Goal: Task Accomplishment & Management: Use online tool/utility

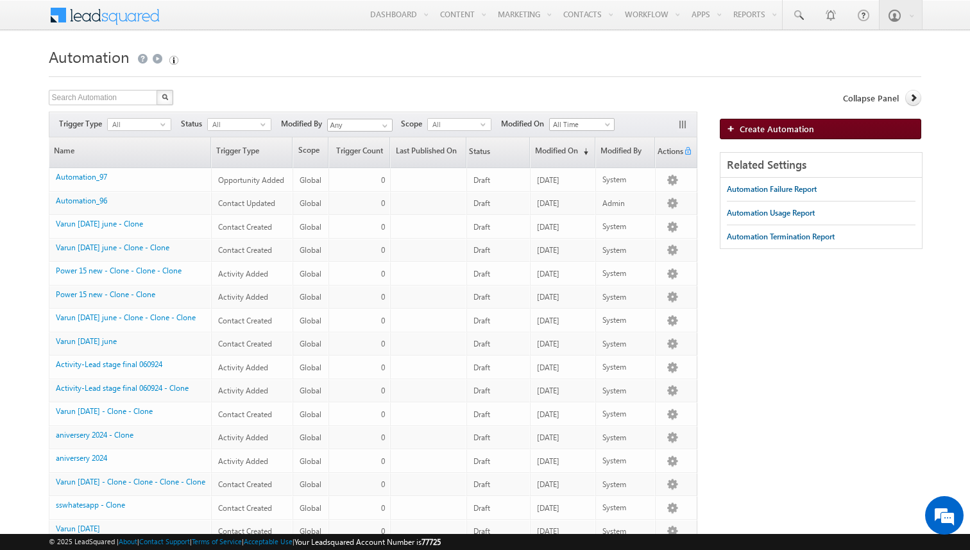
click at [730, 125] on img at bounding box center [733, 128] width 13 height 8
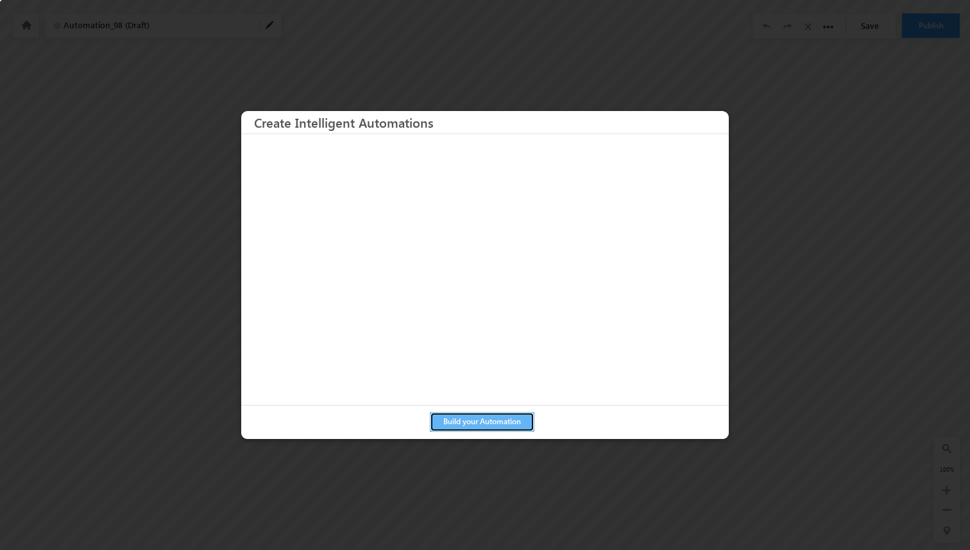
click at [461, 420] on button "Build your Automation" at bounding box center [482, 422] width 105 height 20
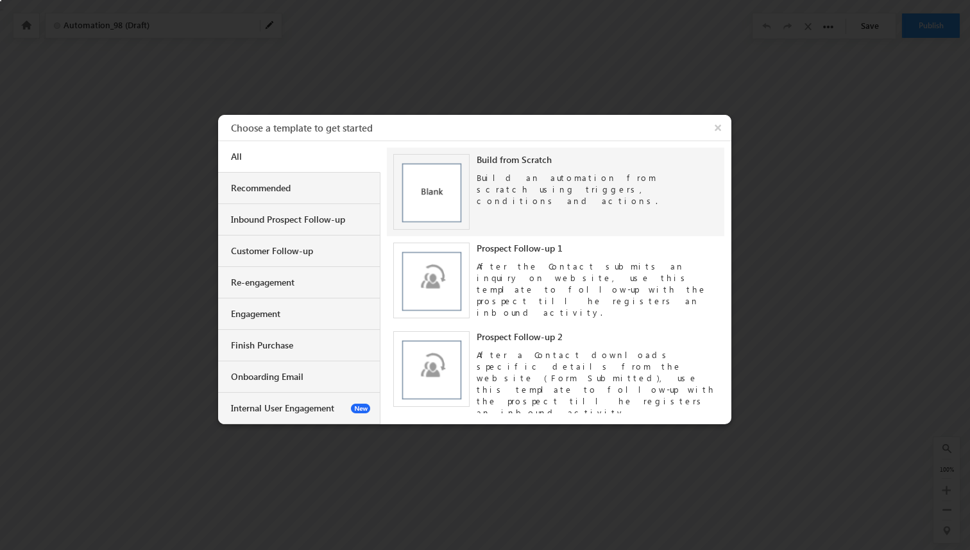
click at [422, 194] on img at bounding box center [431, 192] width 76 height 76
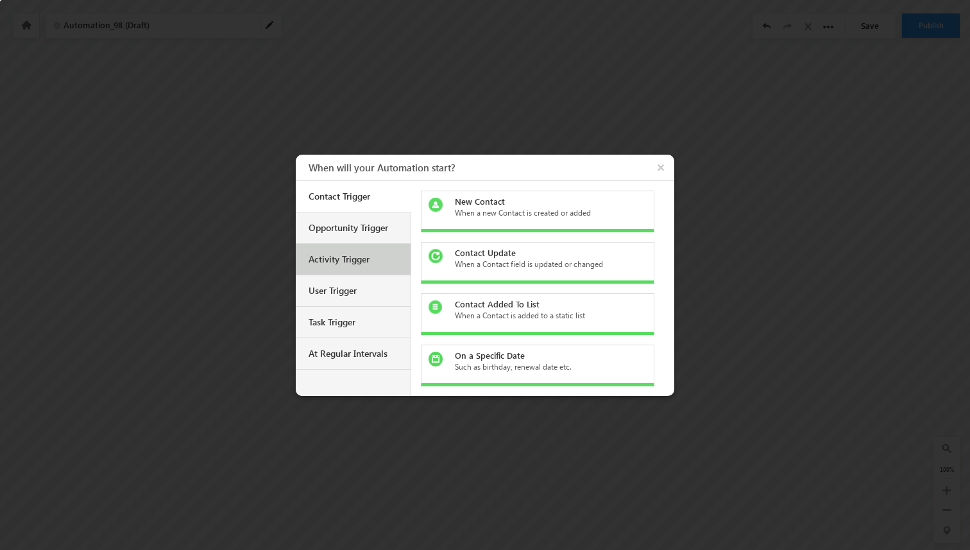
click at [358, 253] on div "Activity Trigger" at bounding box center [355, 259] width 92 height 12
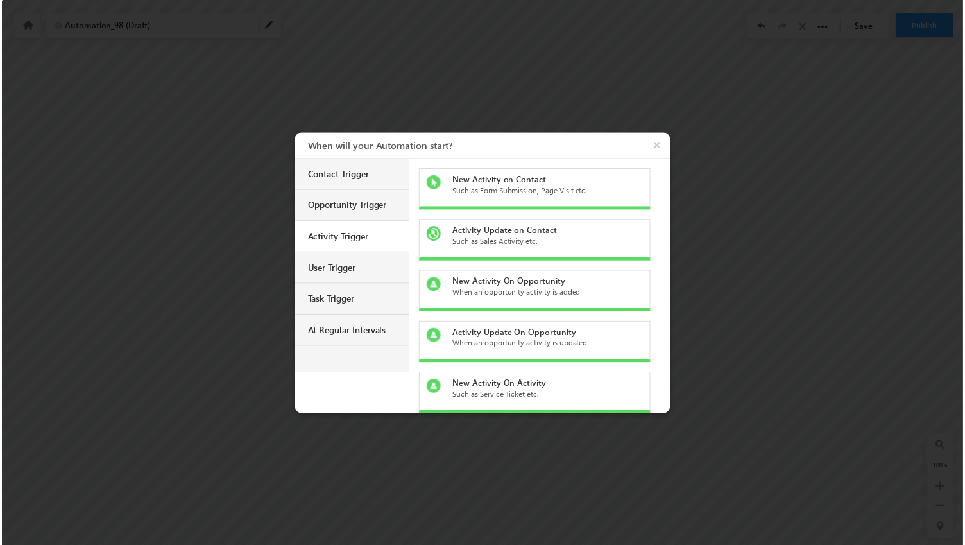
scroll to position [4, 0]
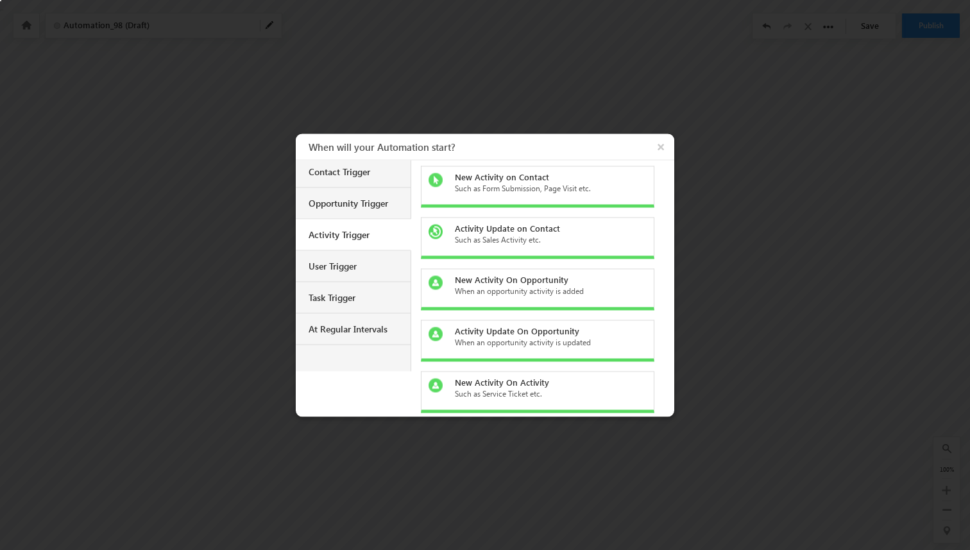
click at [560, 235] on div "Such as Sales Activity etc." at bounding box center [545, 240] width 181 height 12
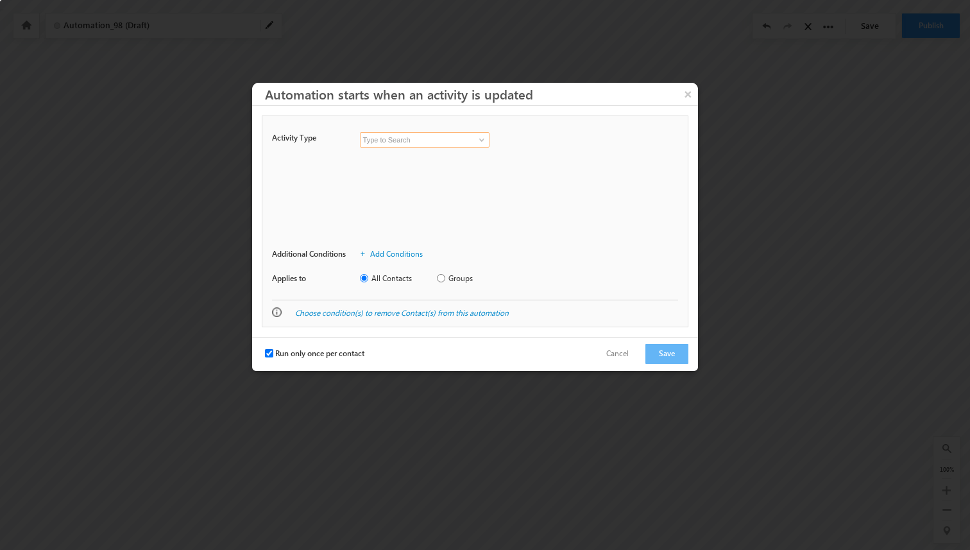
click at [426, 142] on input at bounding box center [425, 139] width 130 height 15
click at [474, 141] on link at bounding box center [480, 139] width 16 height 13
click at [428, 141] on input at bounding box center [425, 139] width 130 height 15
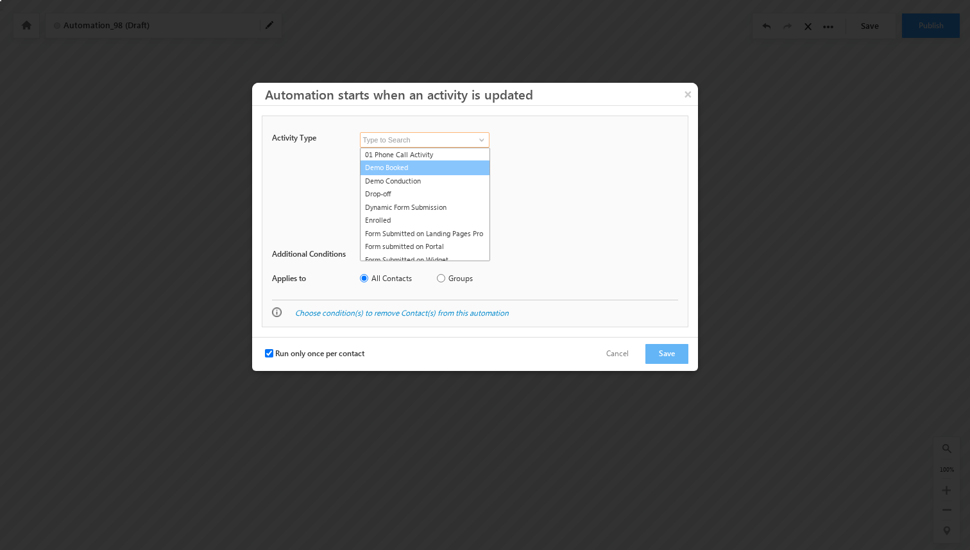
click at [423, 167] on link "Demo Booked" at bounding box center [425, 167] width 130 height 15
type input "Demo Booked"
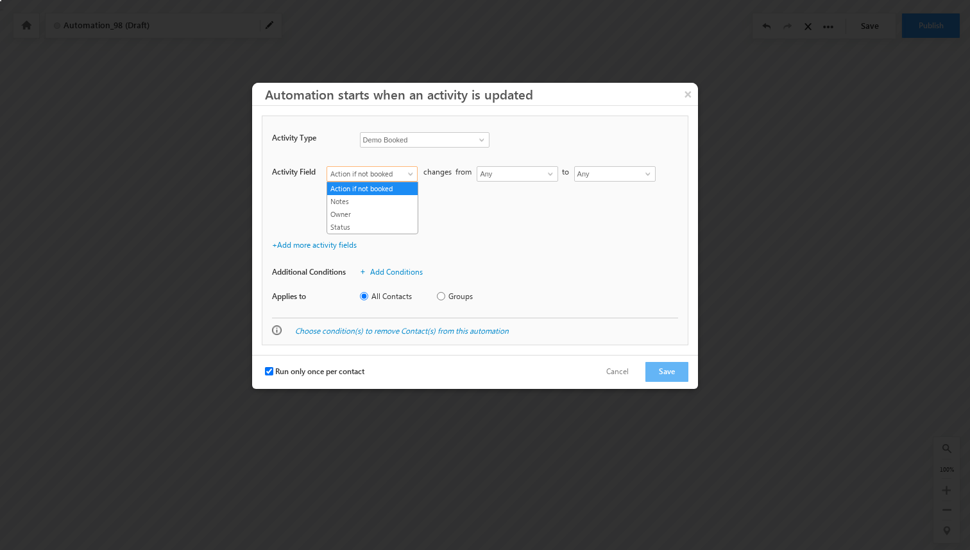
click at [406, 177] on span "Action if not booked" at bounding box center [368, 174] width 83 height 12
click at [383, 230] on link "Status" at bounding box center [372, 227] width 90 height 12
click at [492, 176] on input "Any" at bounding box center [517, 173] width 81 height 15
click at [526, 176] on input "Any" at bounding box center [517, 173] width 81 height 15
click at [554, 175] on span at bounding box center [550, 174] width 10 height 10
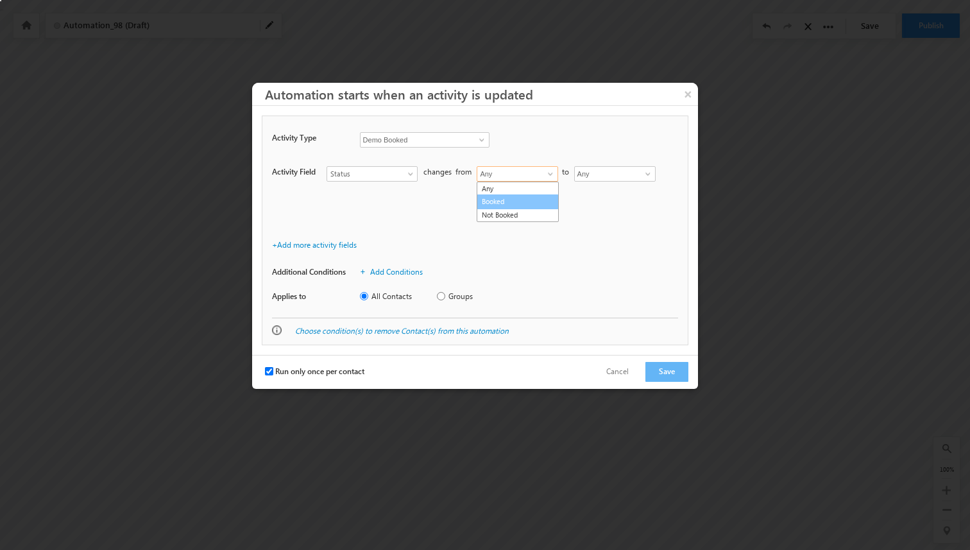
click at [515, 203] on link "Booked" at bounding box center [518, 201] width 82 height 15
type input "Booked"
click at [646, 172] on span at bounding box center [648, 174] width 10 height 10
click at [604, 201] on link "Booked" at bounding box center [615, 201] width 82 height 15
type input "Booked"
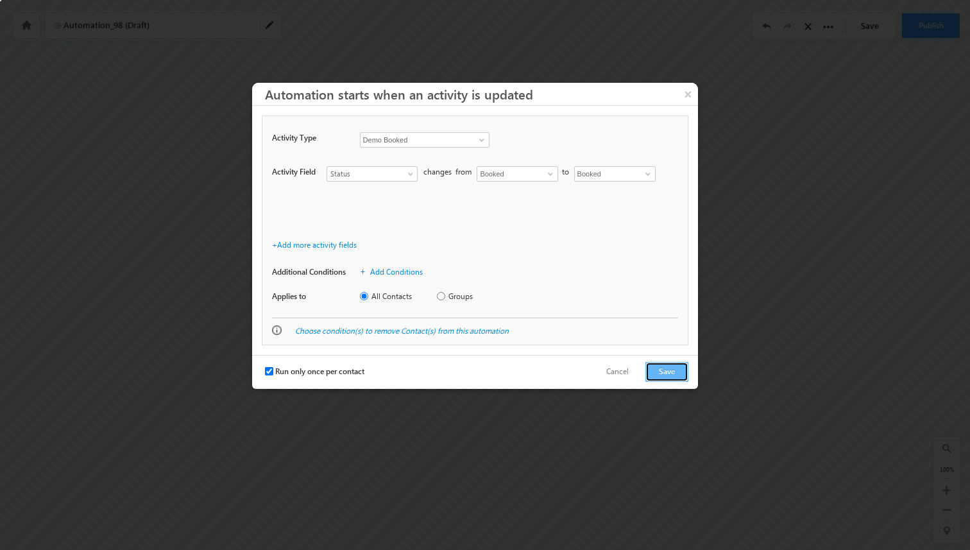
click at [666, 367] on button "Save" at bounding box center [667, 372] width 43 height 20
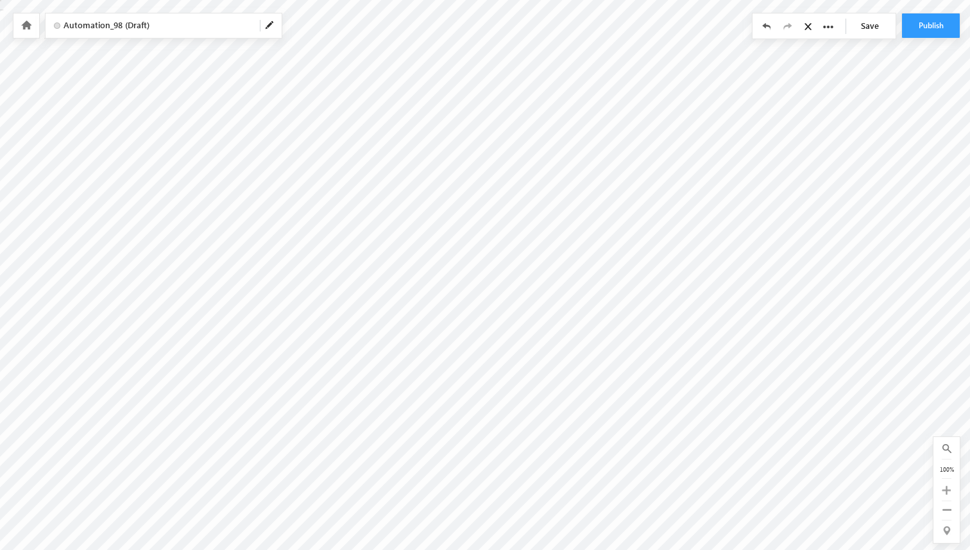
click at [272, 30] on span at bounding box center [270, 26] width 10 height 10
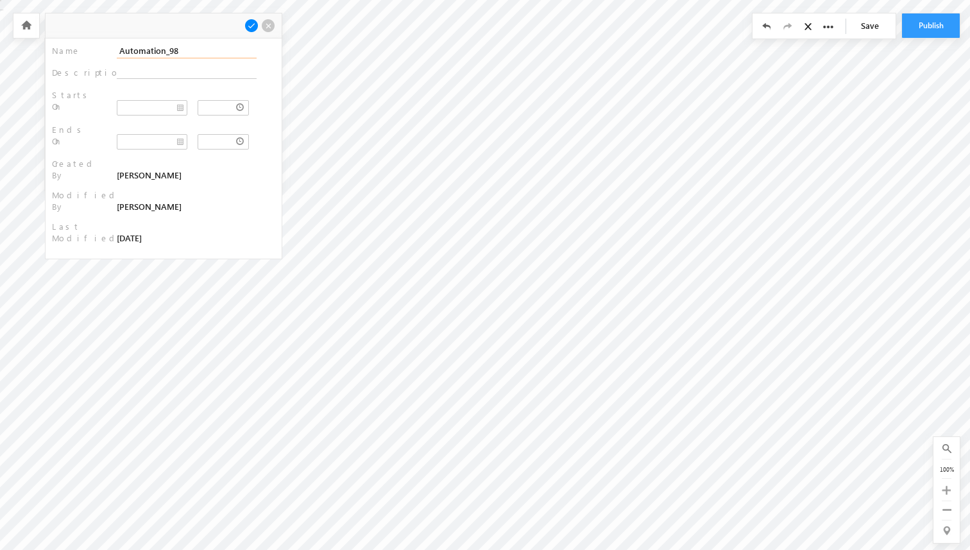
click at [200, 53] on input "Automation_98" at bounding box center [187, 51] width 140 height 15
type input "Demo Booked automation"
click at [250, 23] on span at bounding box center [251, 26] width 14 height 14
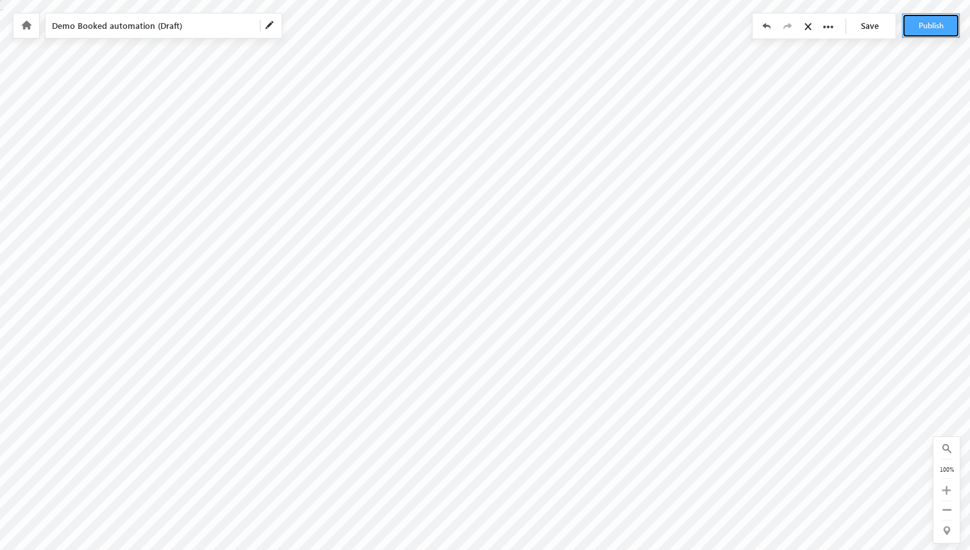
click at [927, 27] on button "Publish" at bounding box center [931, 25] width 58 height 24
click at [870, 21] on link "Save" at bounding box center [873, 25] width 45 height 24
click at [914, 31] on button "Publish" at bounding box center [931, 25] width 58 height 24
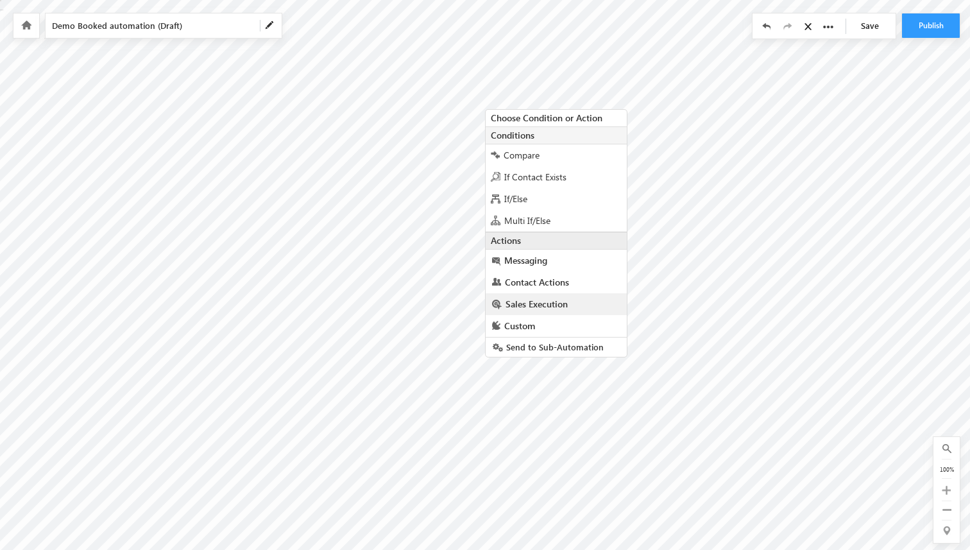
click at [540, 305] on span "Sales Execution" at bounding box center [537, 304] width 62 height 12
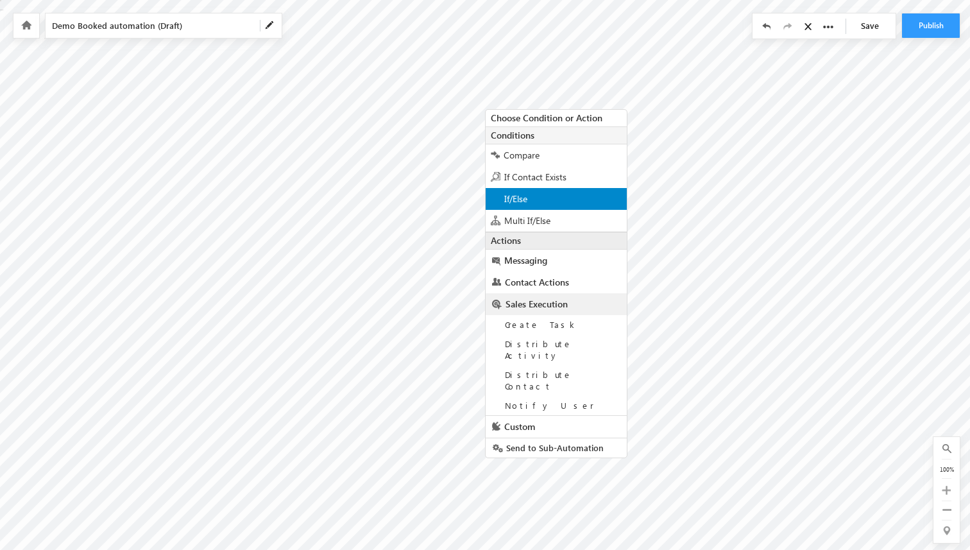
click at [538, 195] on div "If/Else" at bounding box center [556, 199] width 141 height 22
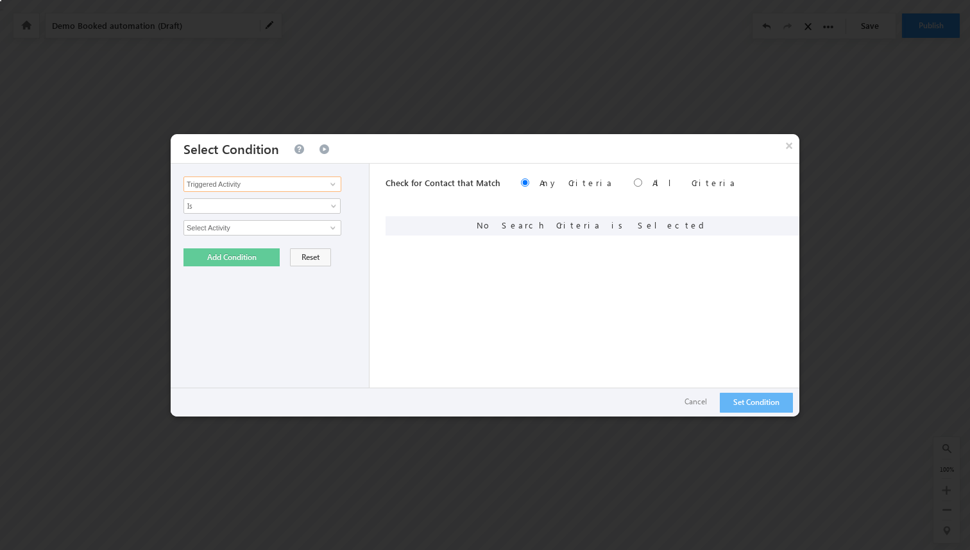
click at [278, 179] on input "Triggered Activity" at bounding box center [263, 183] width 158 height 15
click at [301, 204] on span "Is" at bounding box center [253, 206] width 139 height 12
click at [363, 247] on div "Triggered Activity Contact Activity Task Sales Group Prospect Id Alternate Cont…" at bounding box center [270, 290] width 199 height 253
click at [699, 400] on button "Cancel" at bounding box center [696, 402] width 48 height 19
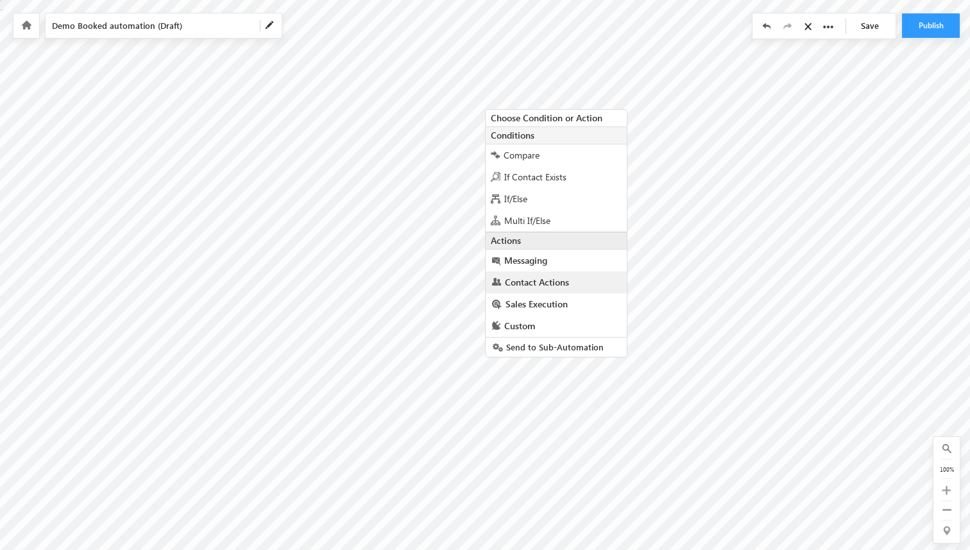
click at [533, 285] on span "Contact Actions" at bounding box center [537, 282] width 64 height 12
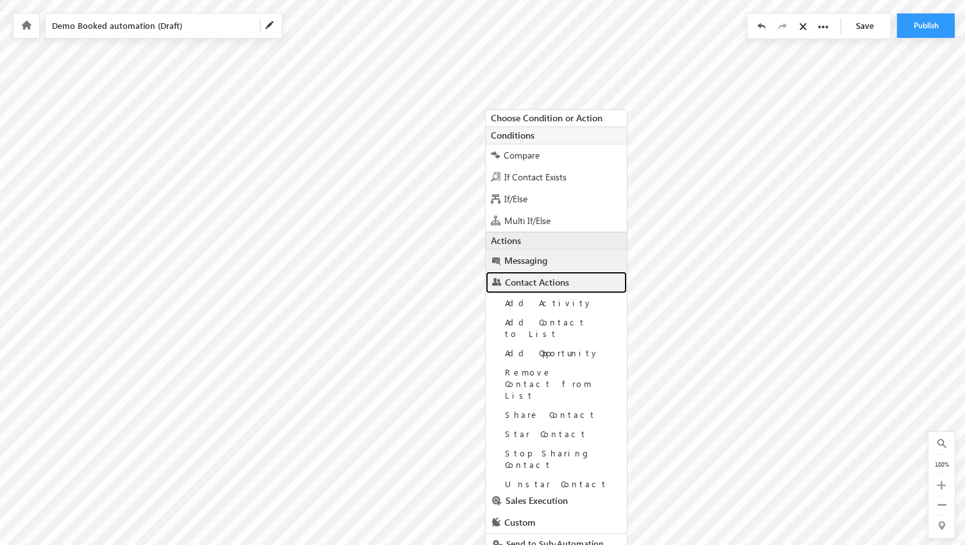
scroll to position [10, 0]
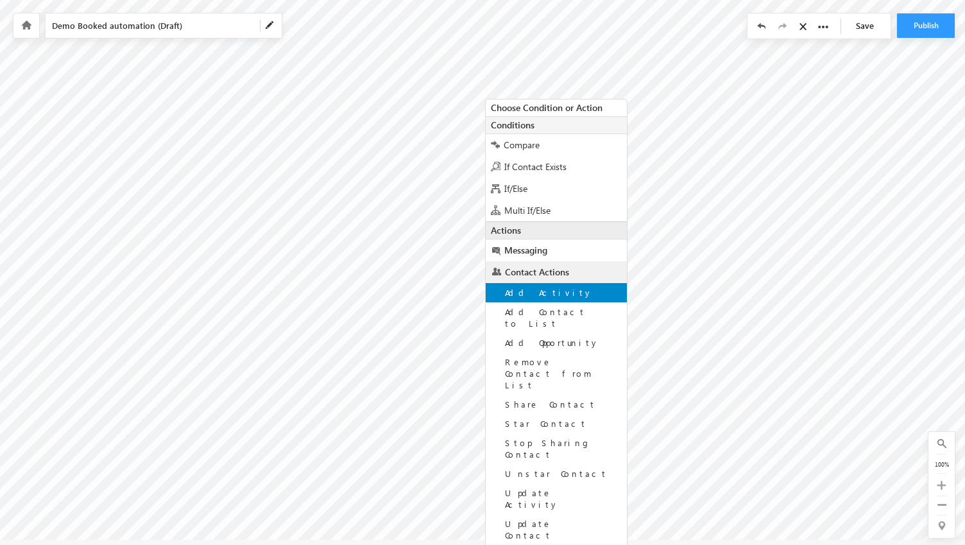
click at [547, 296] on span "Add Activity" at bounding box center [549, 292] width 88 height 11
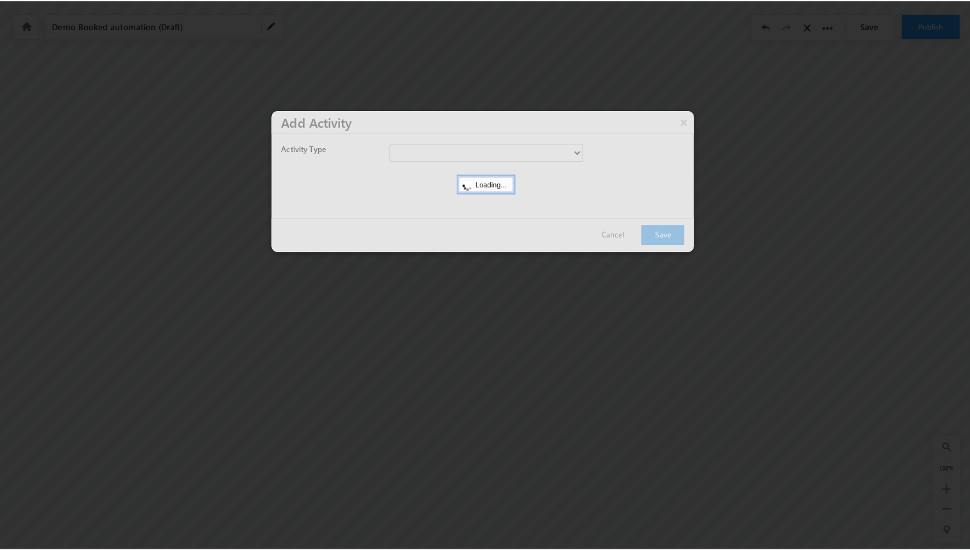
scroll to position [0, 0]
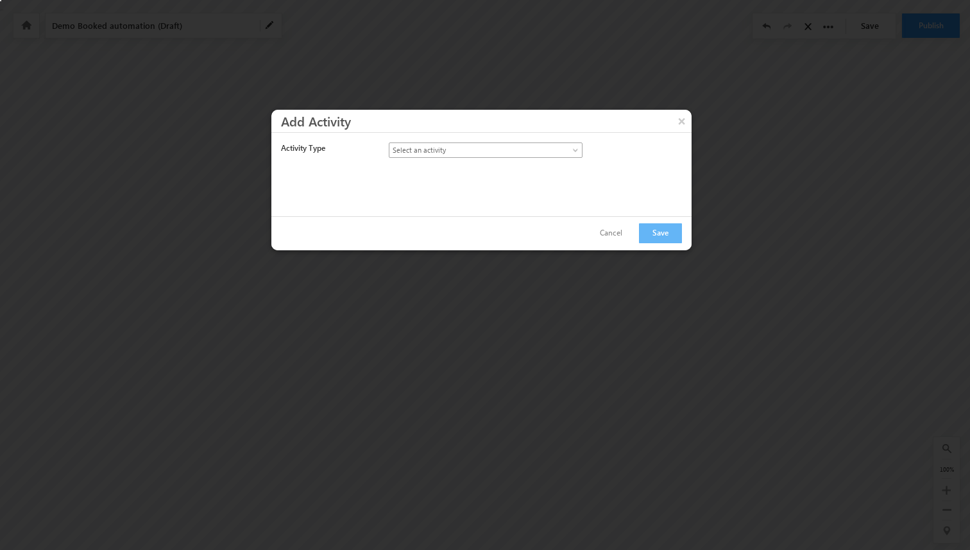
click at [531, 151] on span "Select an activity" at bounding box center [474, 150] width 170 height 12
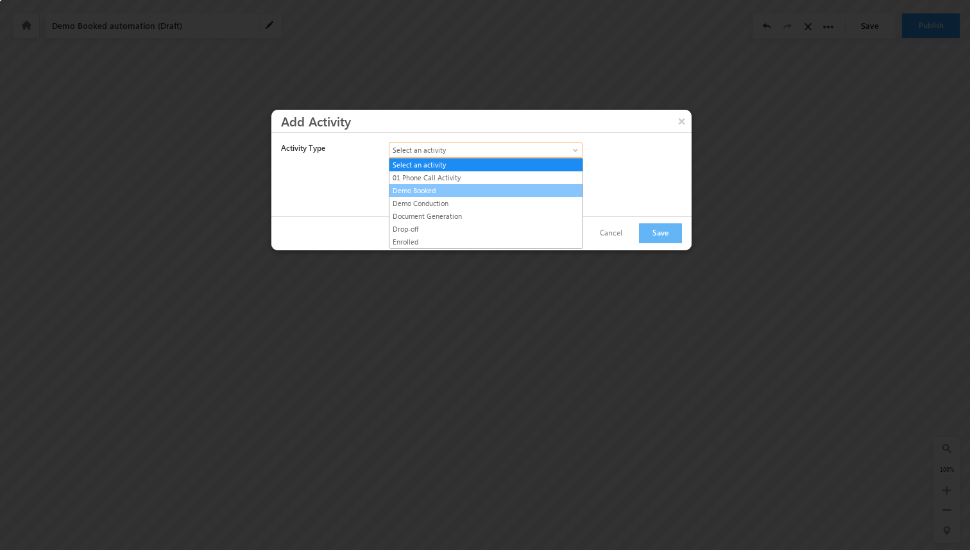
click at [491, 193] on link "Demo Booked" at bounding box center [485, 191] width 193 height 12
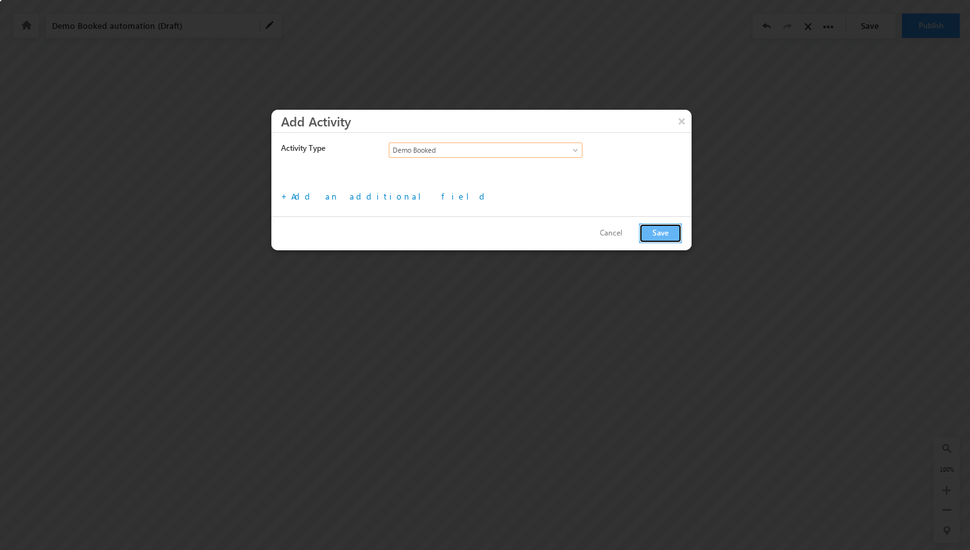
click at [653, 236] on button "Save" at bounding box center [660, 233] width 43 height 20
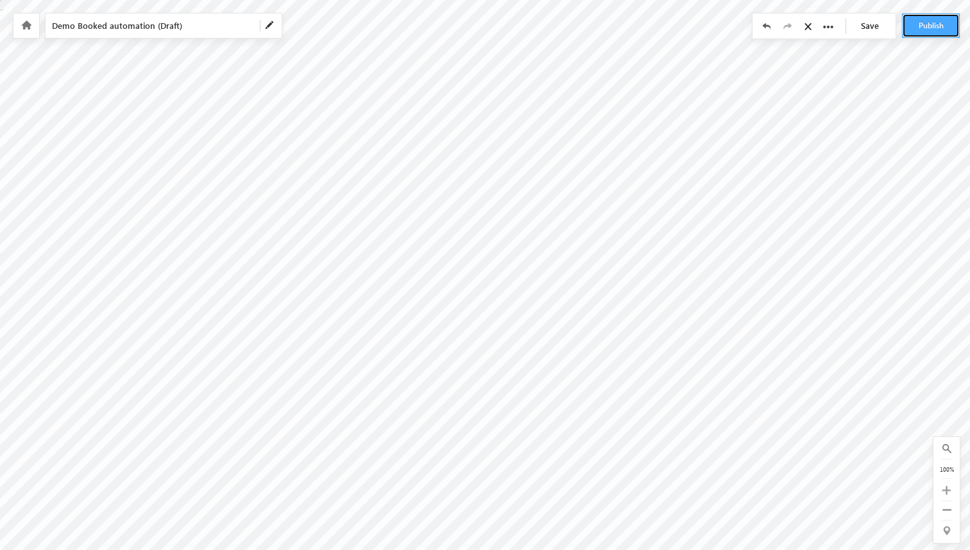
click at [925, 26] on button "Publish" at bounding box center [931, 25] width 58 height 24
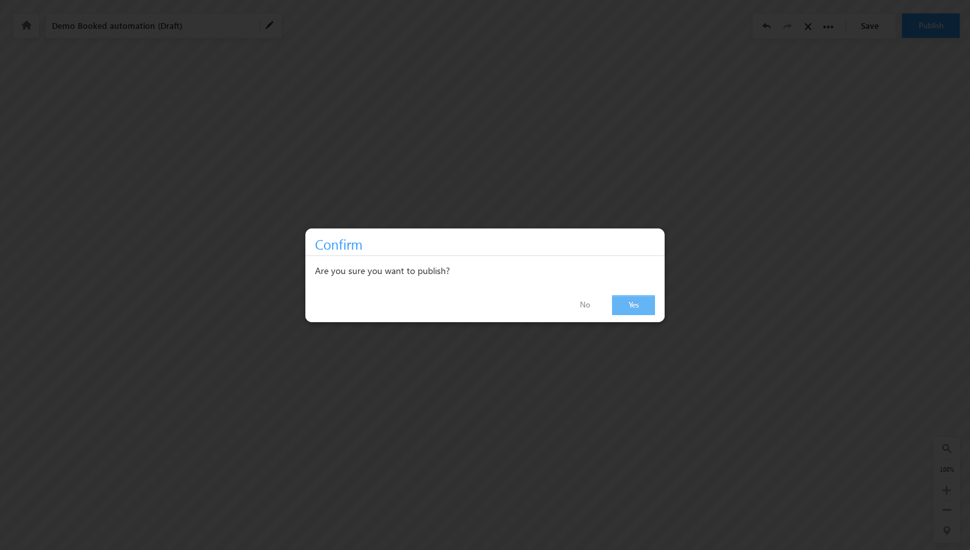
click at [620, 307] on link "Yes" at bounding box center [633, 305] width 43 height 20
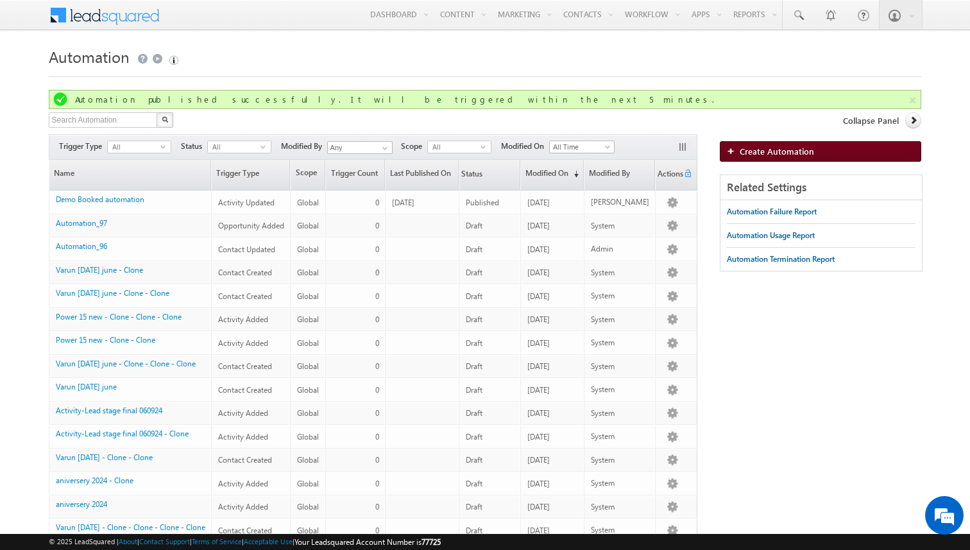
click at [740, 152] on span "Create Automation" at bounding box center [777, 151] width 74 height 11
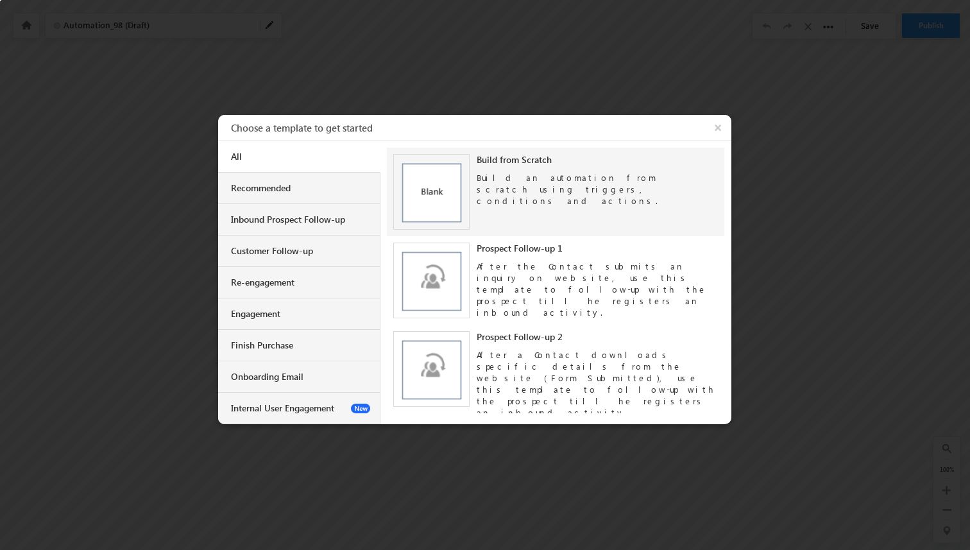
click at [434, 196] on img at bounding box center [431, 192] width 76 height 76
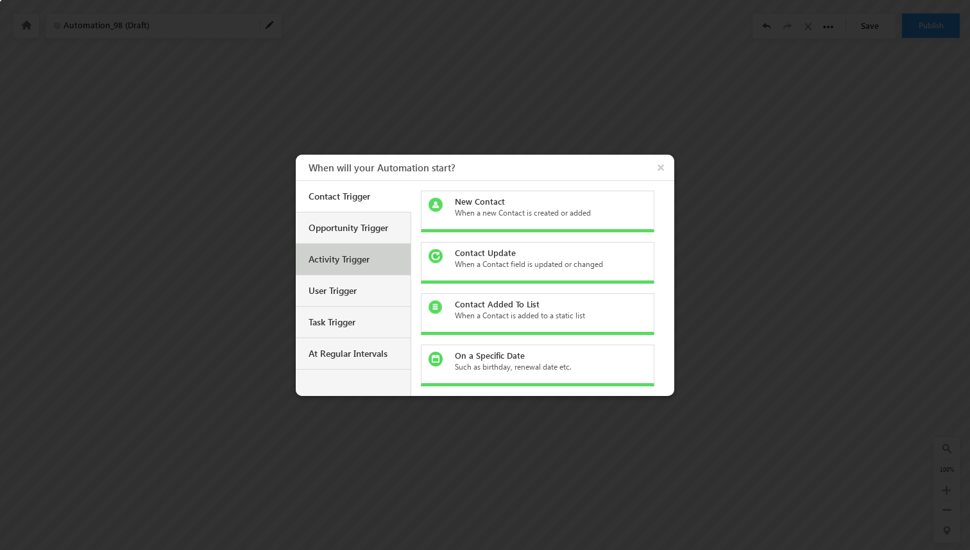
click at [368, 267] on div "Activity Trigger" at bounding box center [353, 259] width 115 height 31
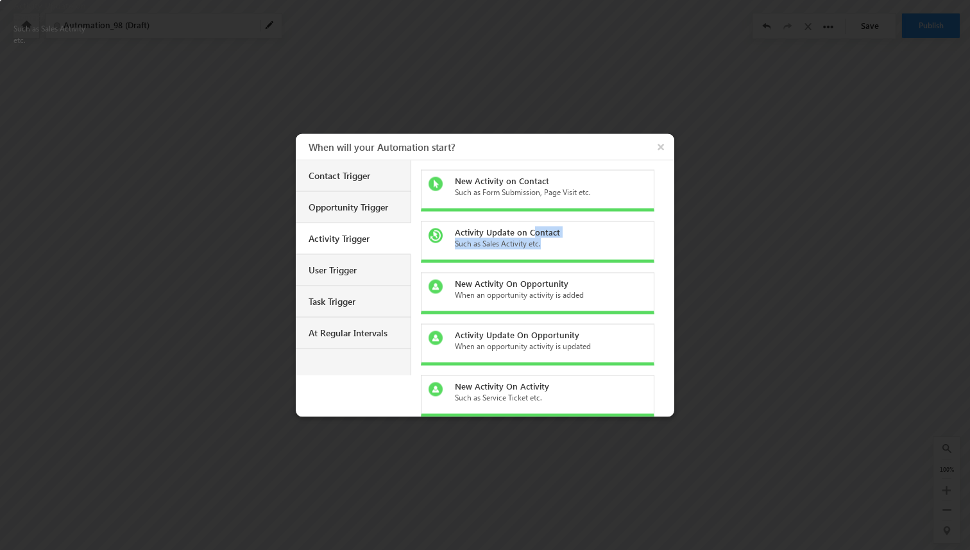
drag, startPoint x: 489, startPoint y: 259, endPoint x: 531, endPoint y: 234, distance: 48.6
click at [531, 234] on div "Activity Update on Contact Such as Sales Activity etc." at bounding box center [538, 242] width 234 height 42
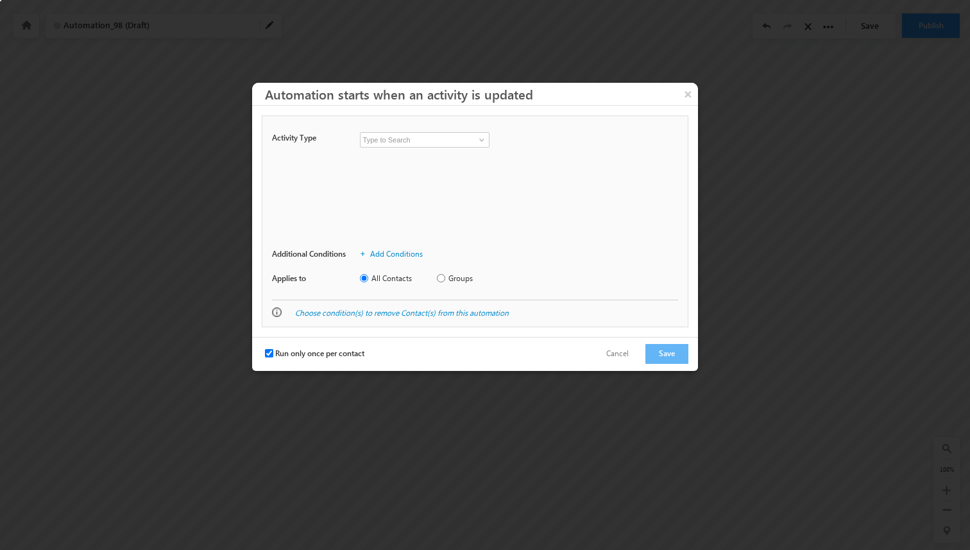
click at [531, 234] on div "+ Add more activity fields + Add more opportunity fields" at bounding box center [475, 200] width 406 height 80
click at [461, 143] on input at bounding box center [425, 139] width 130 height 15
click at [480, 141] on span at bounding box center [482, 140] width 10 height 10
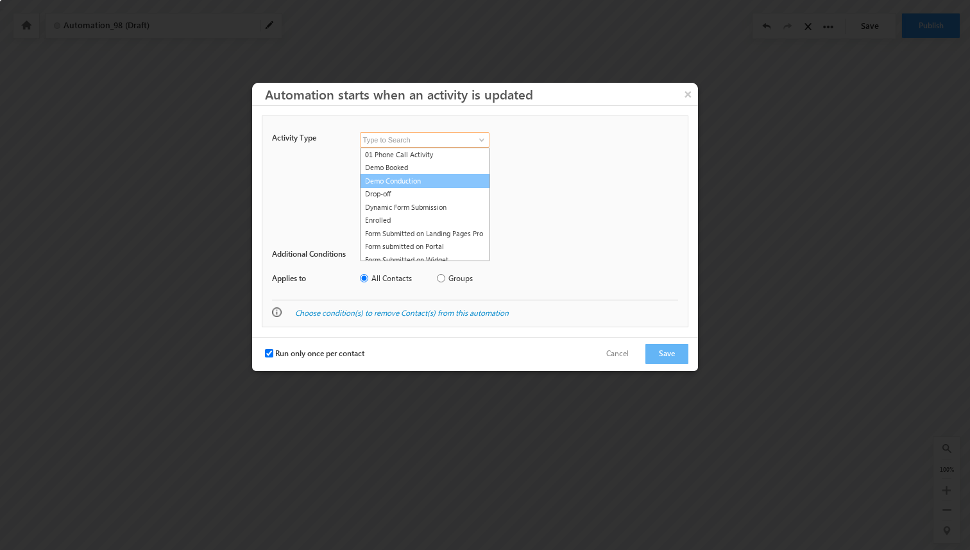
click at [438, 182] on link "Demo Conduction" at bounding box center [425, 181] width 130 height 15
type input "Demo Conduction"
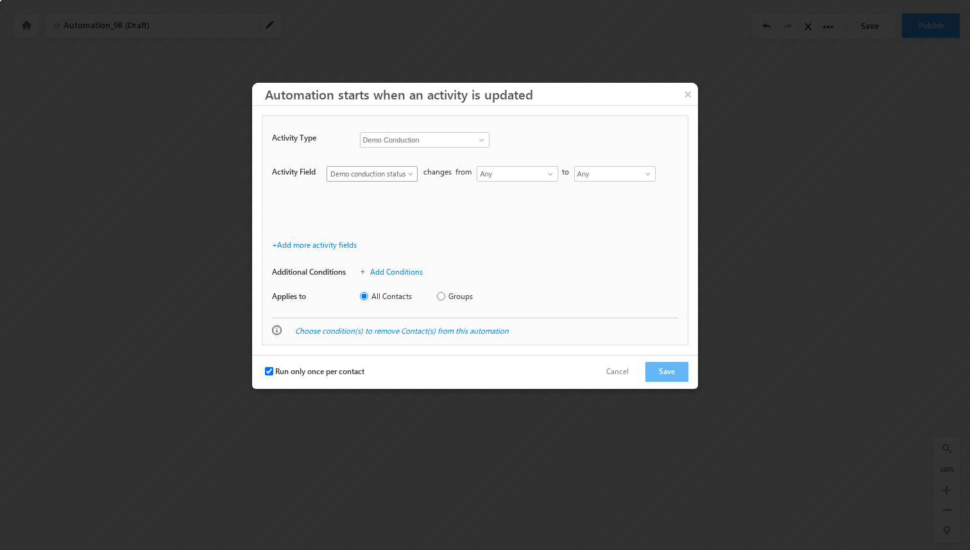
click at [407, 171] on span at bounding box center [412, 176] width 10 height 10
click at [434, 192] on div "Activity Field Demo conduction status Notes Owner Status Demo conduction status…" at bounding box center [475, 196] width 406 height 73
click at [516, 173] on input "Any" at bounding box center [517, 173] width 81 height 15
click at [547, 173] on span at bounding box center [550, 174] width 10 height 10
click at [523, 191] on link "Any" at bounding box center [518, 189] width 82 height 15
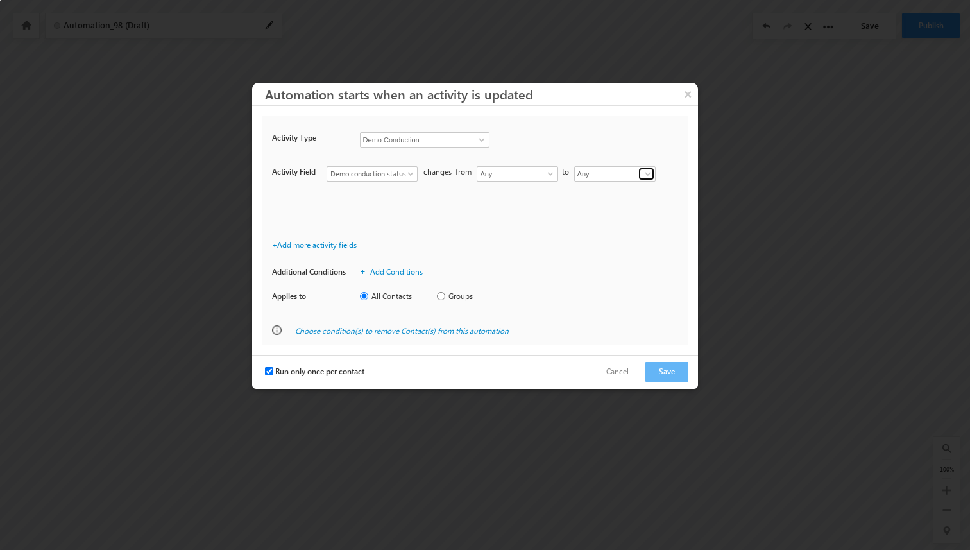
click at [641, 175] on link at bounding box center [646, 173] width 16 height 13
click at [599, 189] on link "Any" at bounding box center [615, 189] width 82 height 15
click at [650, 370] on button "Save" at bounding box center [667, 372] width 43 height 20
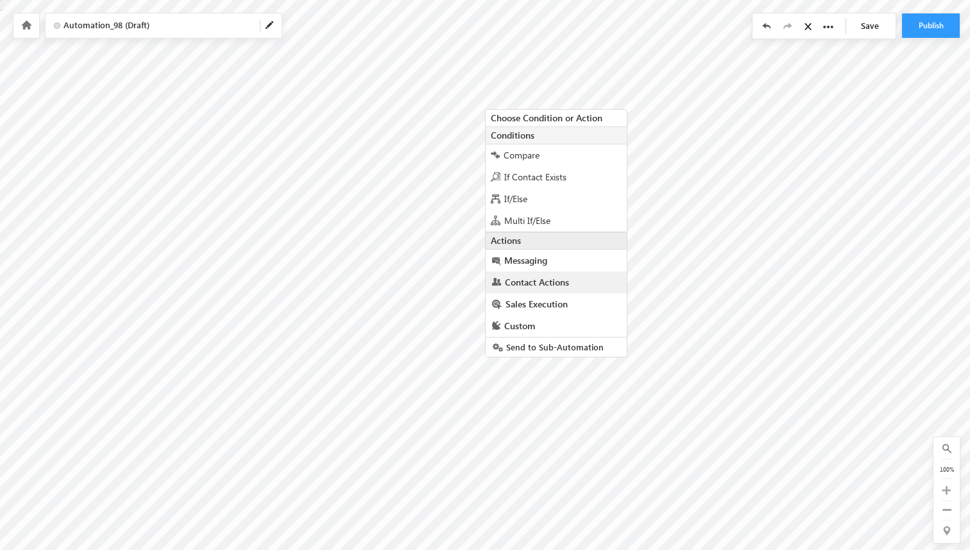
click at [543, 289] on link "Contact Actions" at bounding box center [556, 282] width 141 height 22
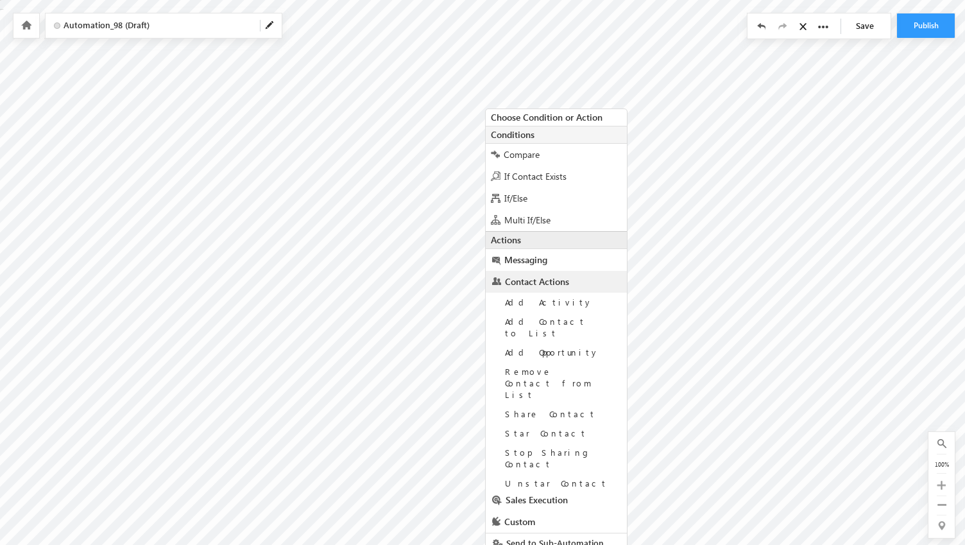
scroll to position [10, 0]
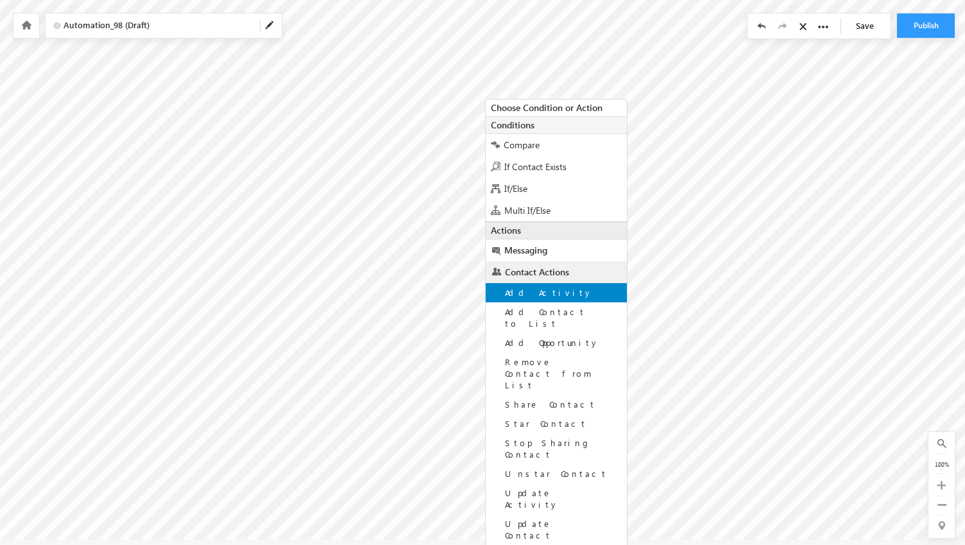
click at [529, 293] on span "Add Activity" at bounding box center [549, 292] width 88 height 11
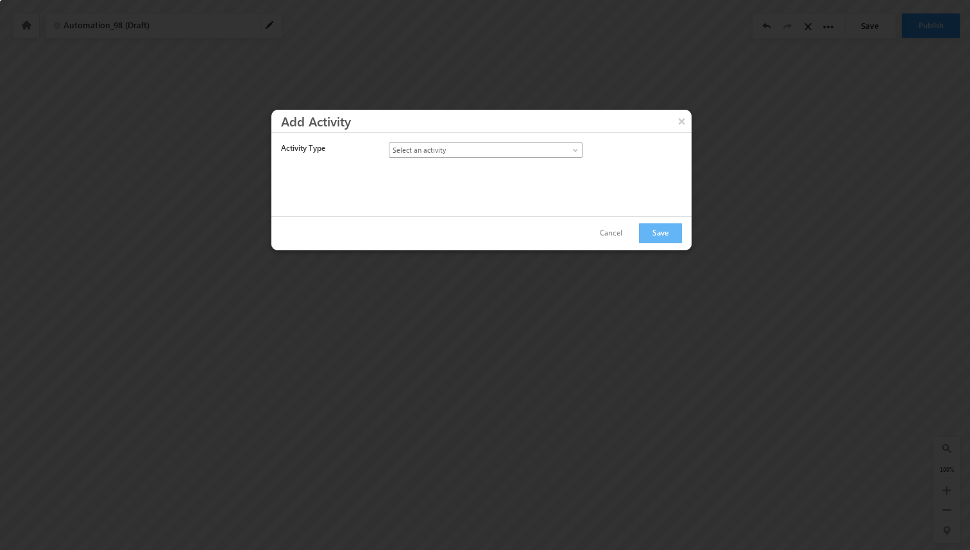
click at [500, 150] on span "Select an activity" at bounding box center [474, 150] width 170 height 12
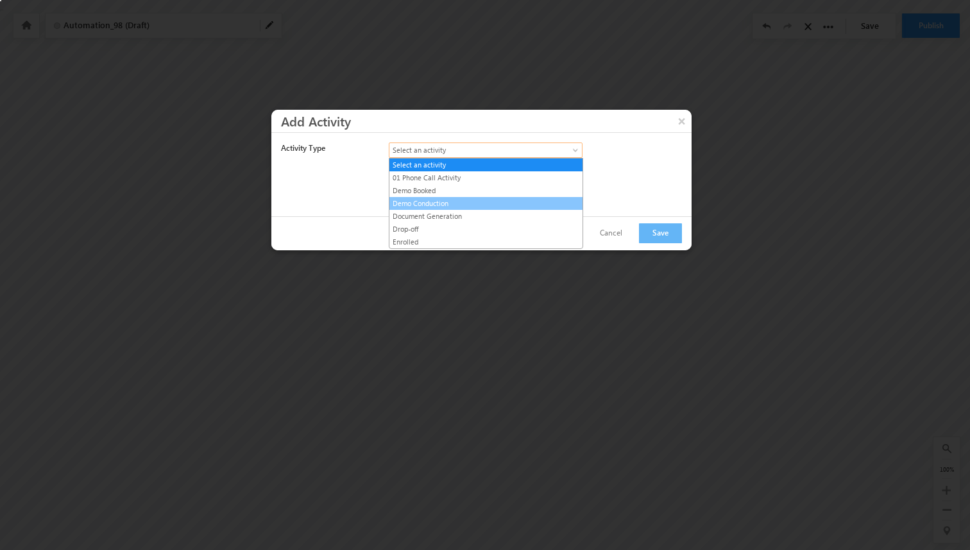
click at [451, 205] on link "Demo Conduction" at bounding box center [485, 204] width 193 height 12
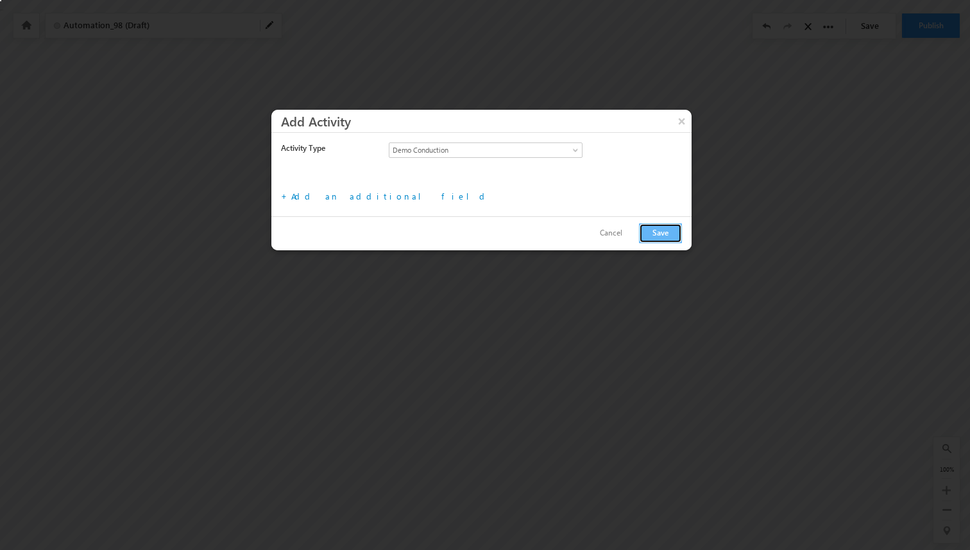
click at [647, 229] on button "Save" at bounding box center [660, 233] width 43 height 20
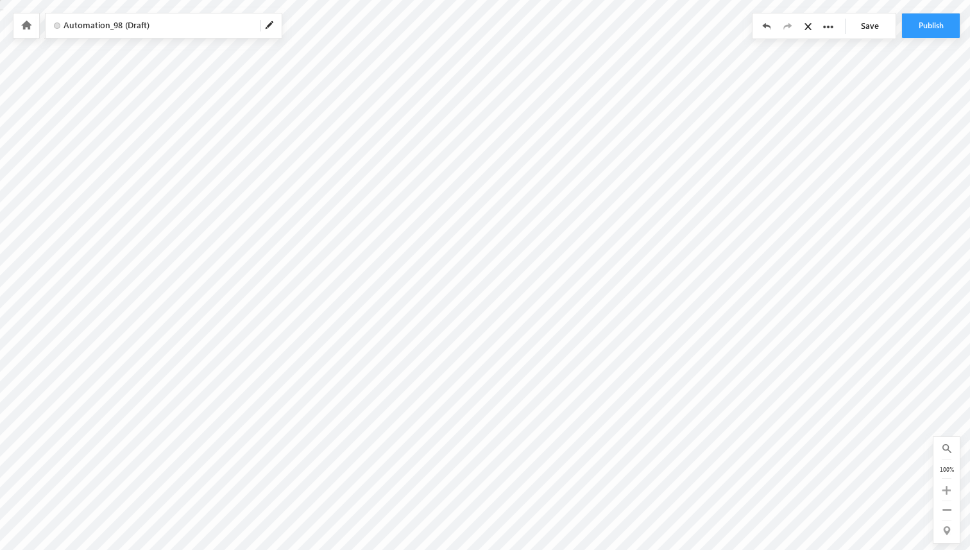
click at [171, 28] on span "Automation_98 (Draft)" at bounding box center [157, 25] width 186 height 12
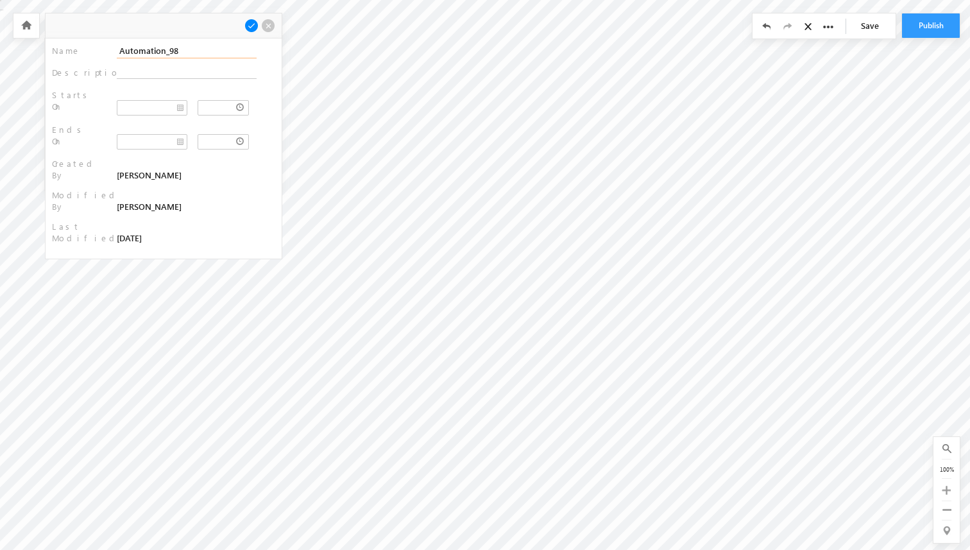
click at [185, 46] on input "Automation_98" at bounding box center [187, 51] width 140 height 15
type input "Demo conduction"
click at [249, 27] on span at bounding box center [251, 26] width 14 height 14
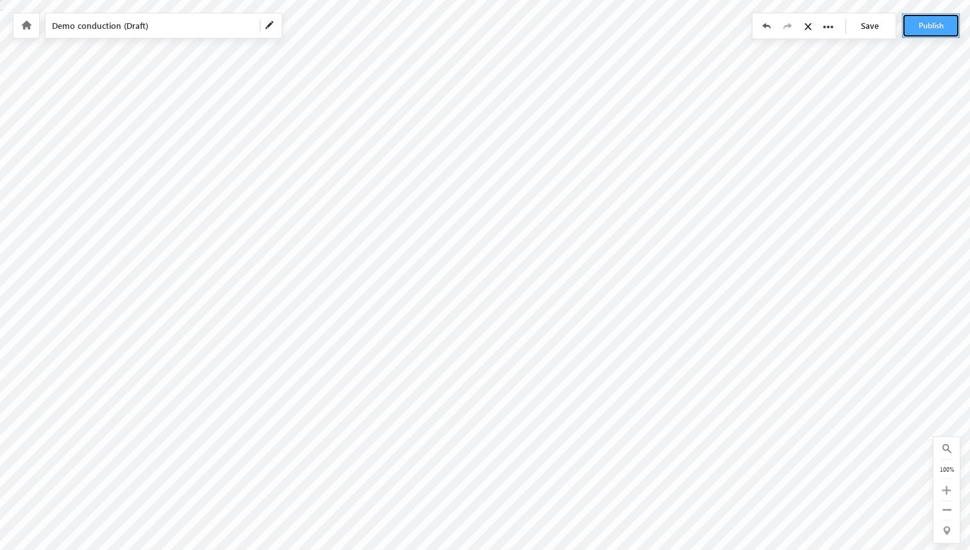
click at [930, 28] on button "Publish" at bounding box center [931, 25] width 58 height 24
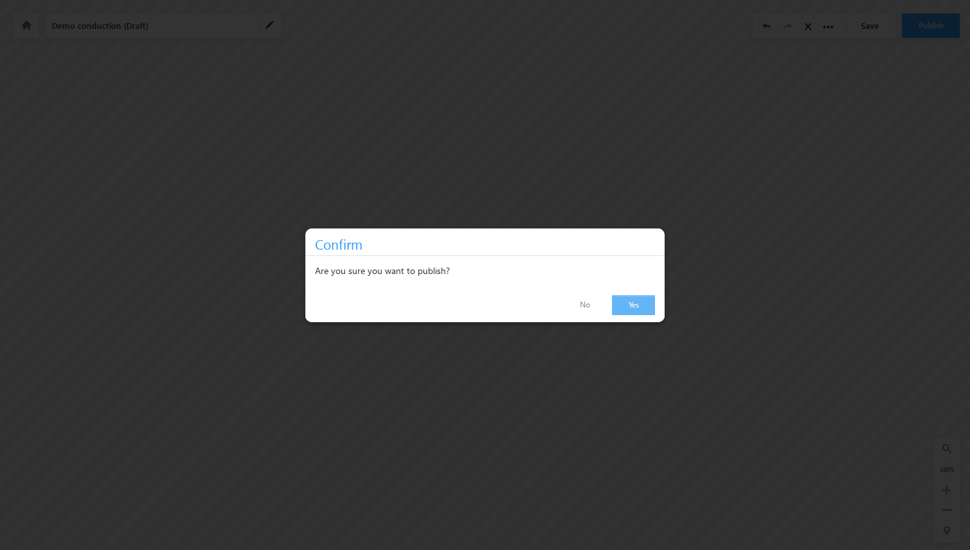
click at [629, 312] on link "Yes" at bounding box center [633, 305] width 43 height 20
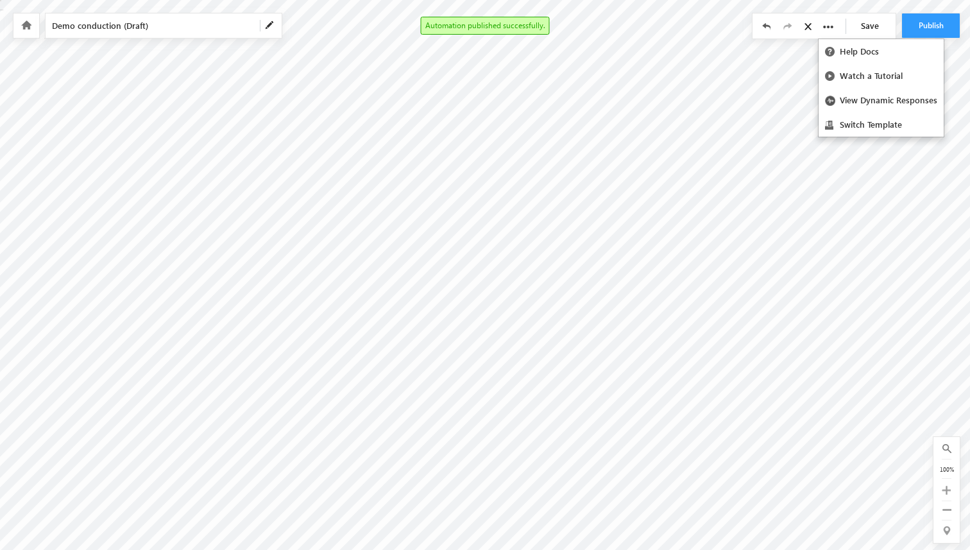
click at [830, 28] on icon at bounding box center [828, 27] width 10 height 10
click at [812, 27] on icon at bounding box center [810, 26] width 11 height 9
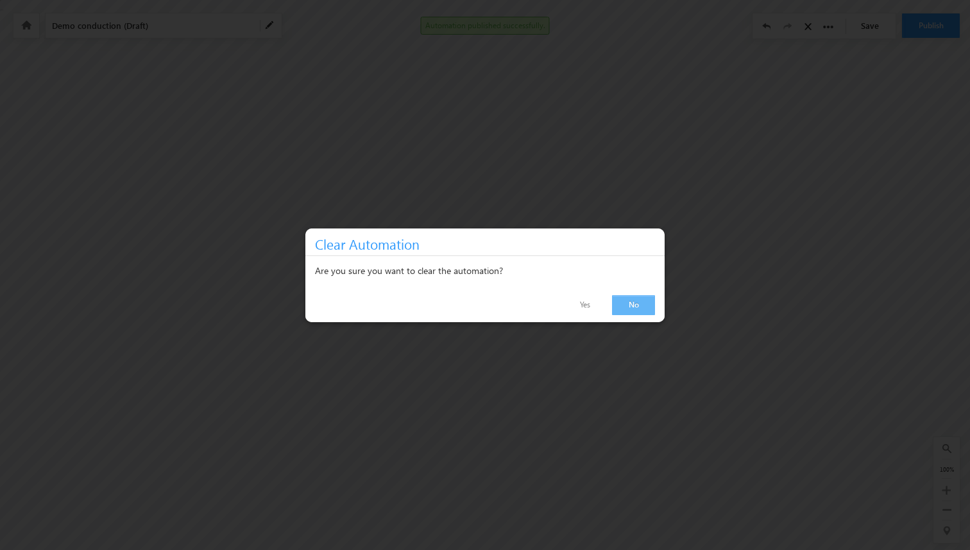
click at [639, 295] on link "No" at bounding box center [633, 305] width 43 height 20
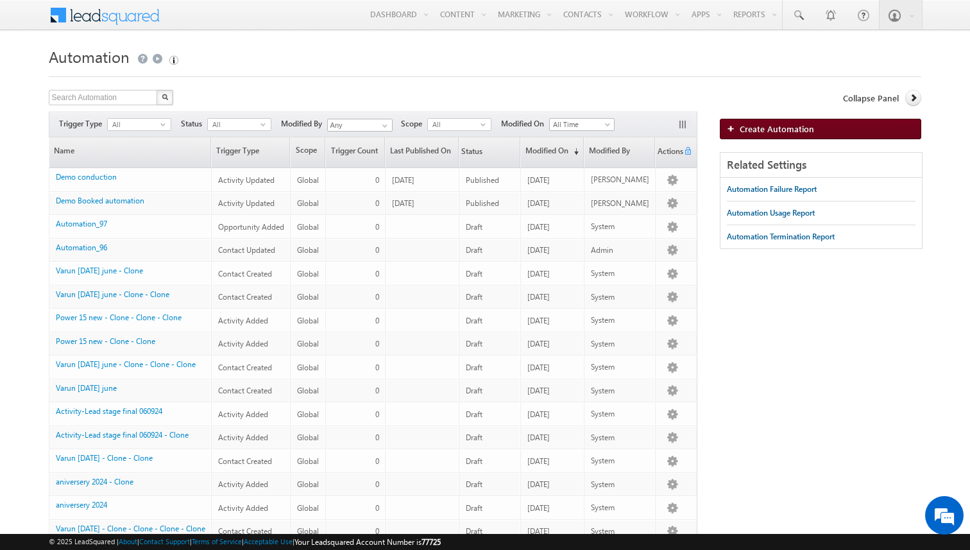
click at [743, 125] on span "Create Automation" at bounding box center [777, 128] width 74 height 11
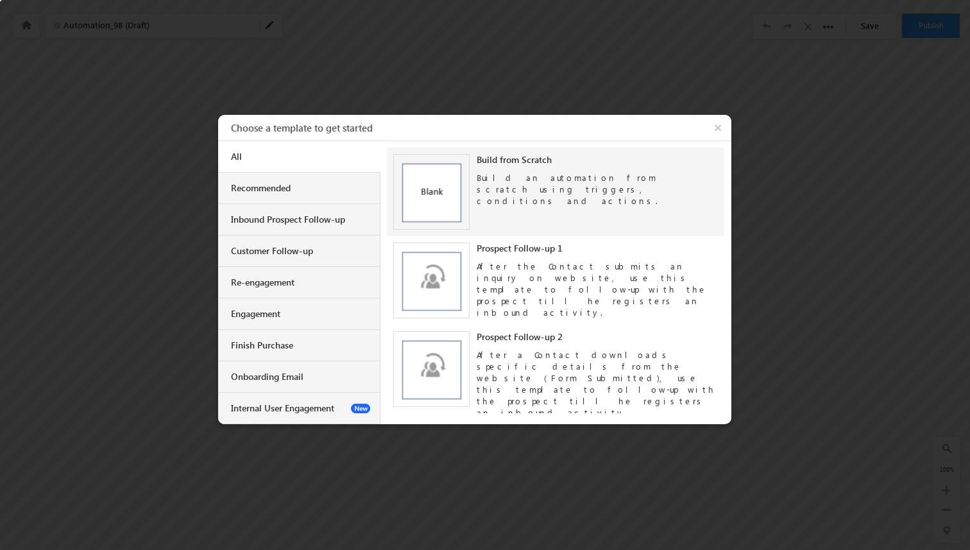
click at [439, 226] on img at bounding box center [431, 192] width 76 height 76
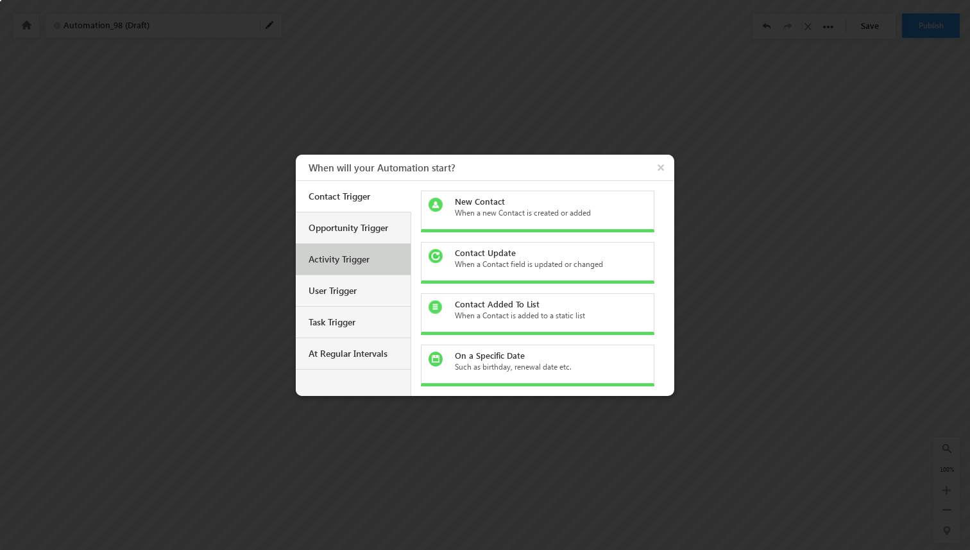
click at [348, 266] on div "Activity Trigger" at bounding box center [353, 259] width 115 height 31
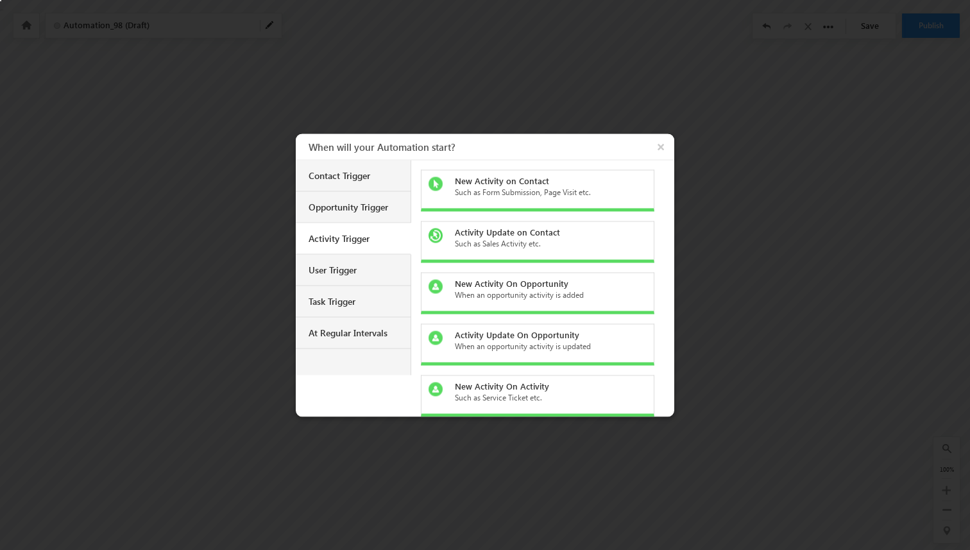
click at [490, 244] on div "Such as Sales Activity etc." at bounding box center [545, 243] width 181 height 12
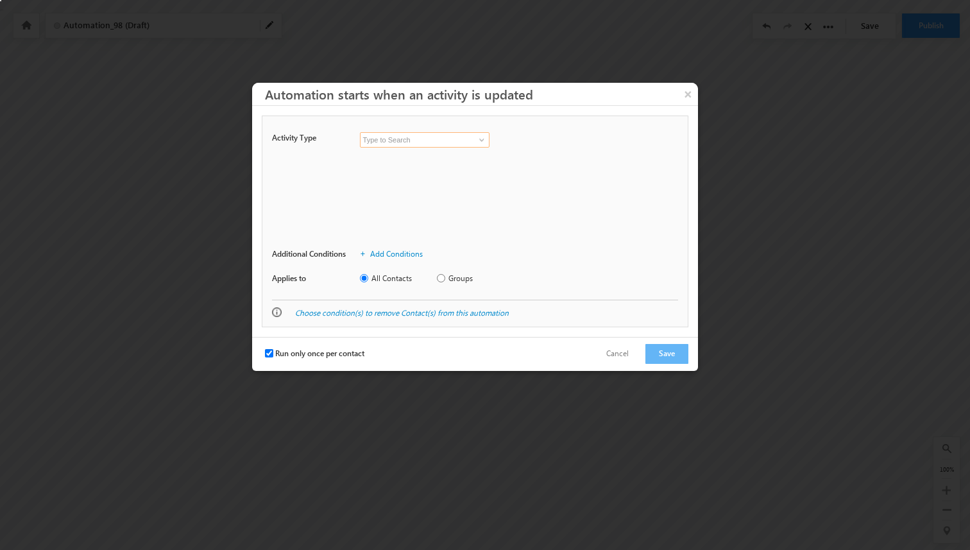
click at [415, 138] on input at bounding box center [425, 139] width 130 height 15
click at [482, 142] on span at bounding box center [482, 140] width 10 height 10
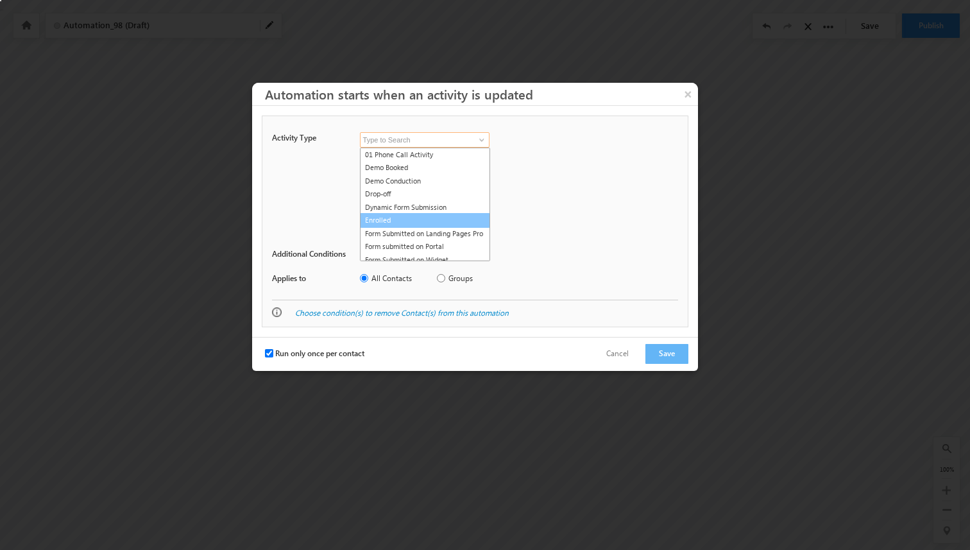
click at [413, 217] on link "Enrolled" at bounding box center [425, 220] width 130 height 15
type input "Enrolled"
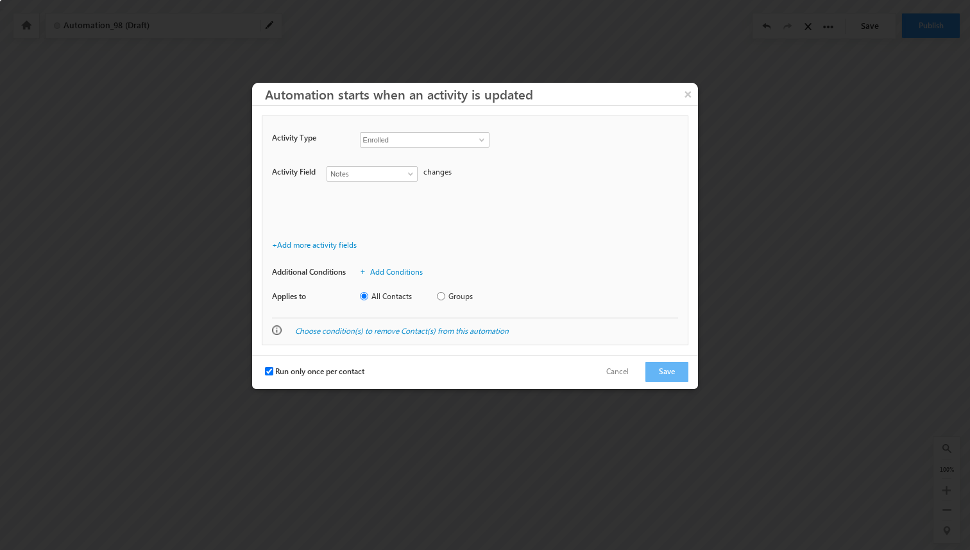
click at [419, 171] on div "Notes Owner Status Notes" at bounding box center [374, 173] width 94 height 15
click at [409, 173] on span at bounding box center [412, 176] width 10 height 10
click at [430, 184] on div "Activity Field Notes Owner Status Notes changes from to" at bounding box center [475, 196] width 406 height 73
click at [403, 180] on link "Notes" at bounding box center [372, 173] width 91 height 15
click at [387, 215] on link "Status" at bounding box center [372, 215] width 90 height 12
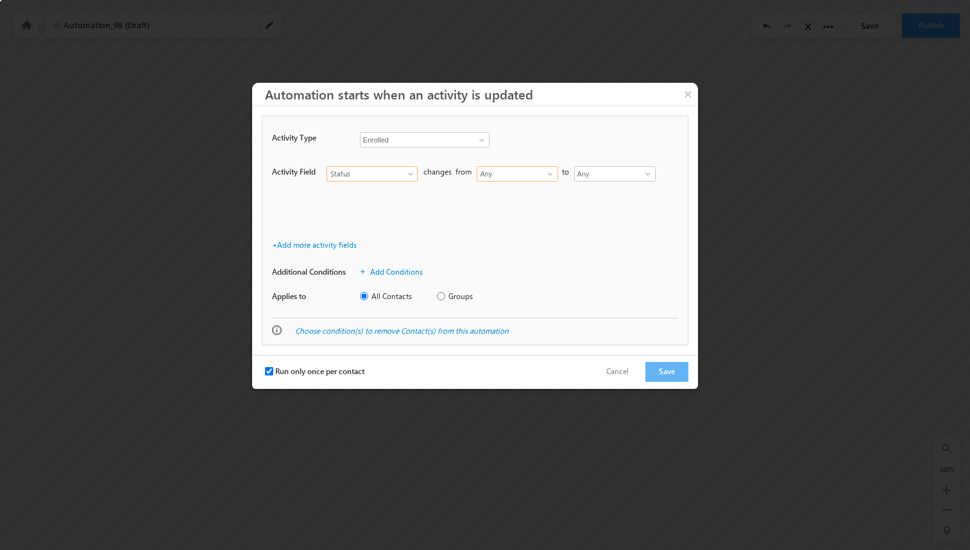
click at [510, 177] on input "Any" at bounding box center [517, 173] width 81 height 15
click at [548, 176] on span at bounding box center [550, 174] width 10 height 10
click at [515, 201] on link "Active" at bounding box center [518, 201] width 82 height 15
type input "Active"
click at [556, 172] on link at bounding box center [549, 173] width 16 height 13
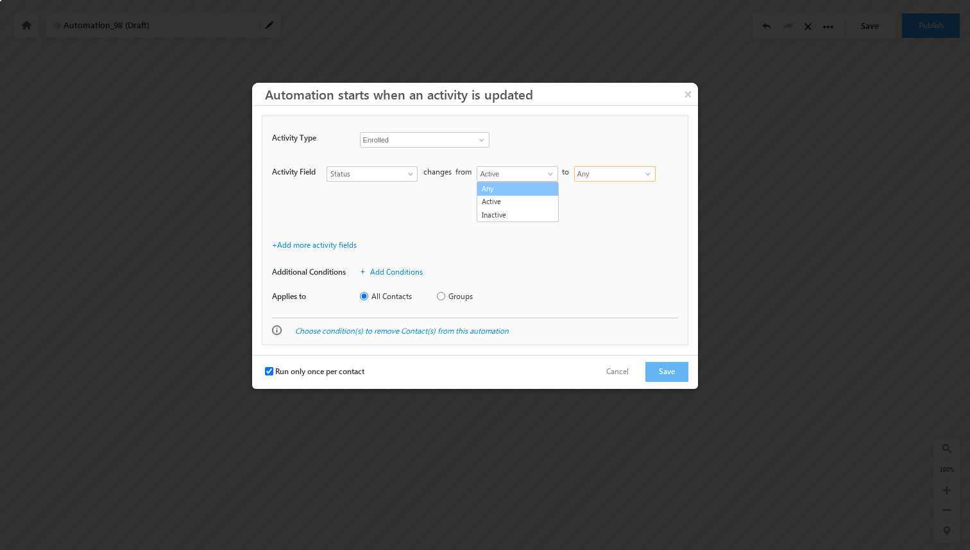
click at [637, 176] on input "Any" at bounding box center [614, 173] width 81 height 15
click at [651, 176] on span at bounding box center [648, 174] width 10 height 10
click at [619, 200] on link "Active" at bounding box center [615, 201] width 82 height 15
type input "Active"
click at [642, 366] on button "Cancel" at bounding box center [618, 372] width 48 height 19
